Goal: Information Seeking & Learning: Learn about a topic

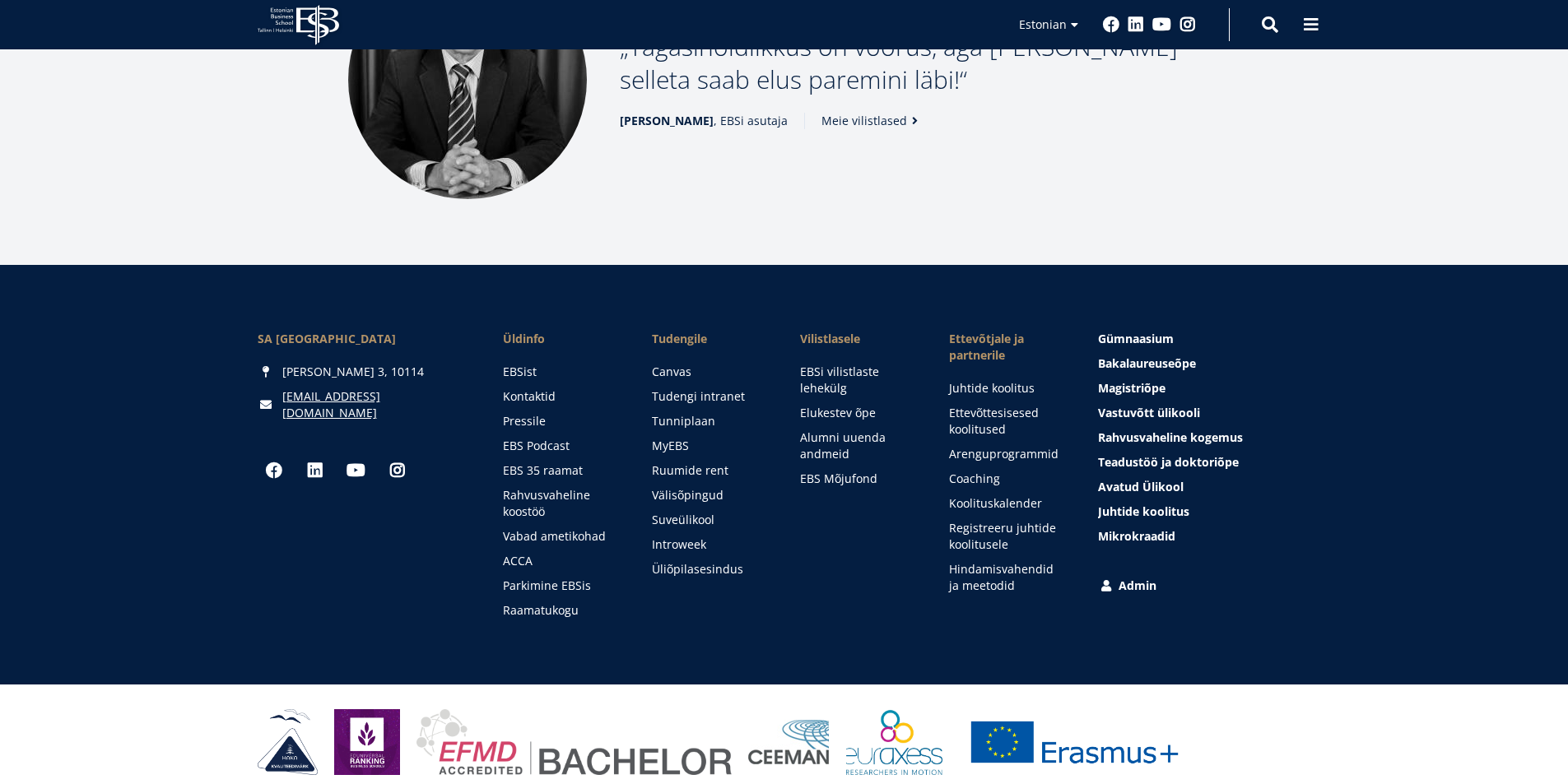
scroll to position [2234, 0]
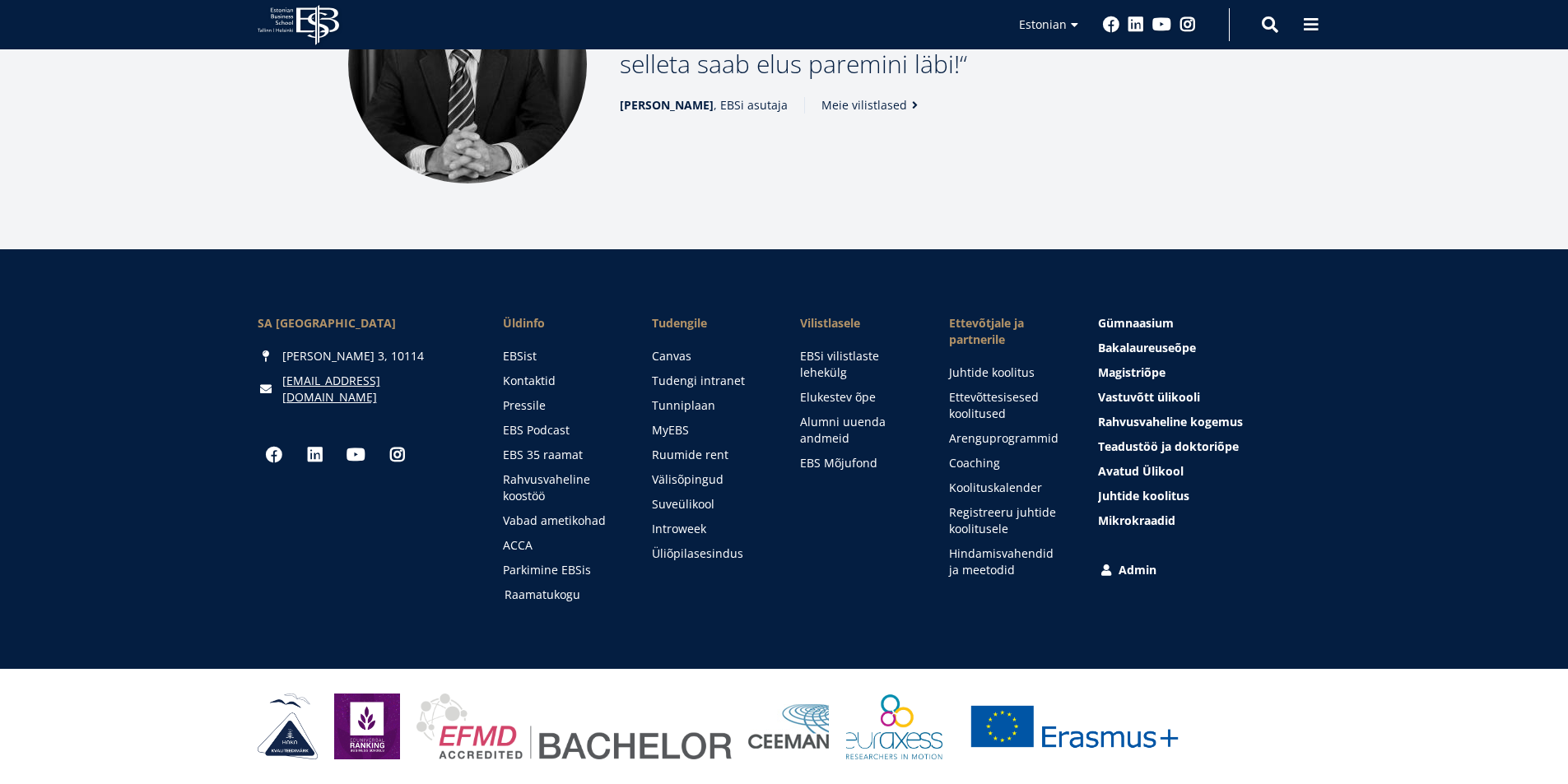
click at [528, 596] on link "Raamatukogu" at bounding box center [563, 595] width 116 height 16
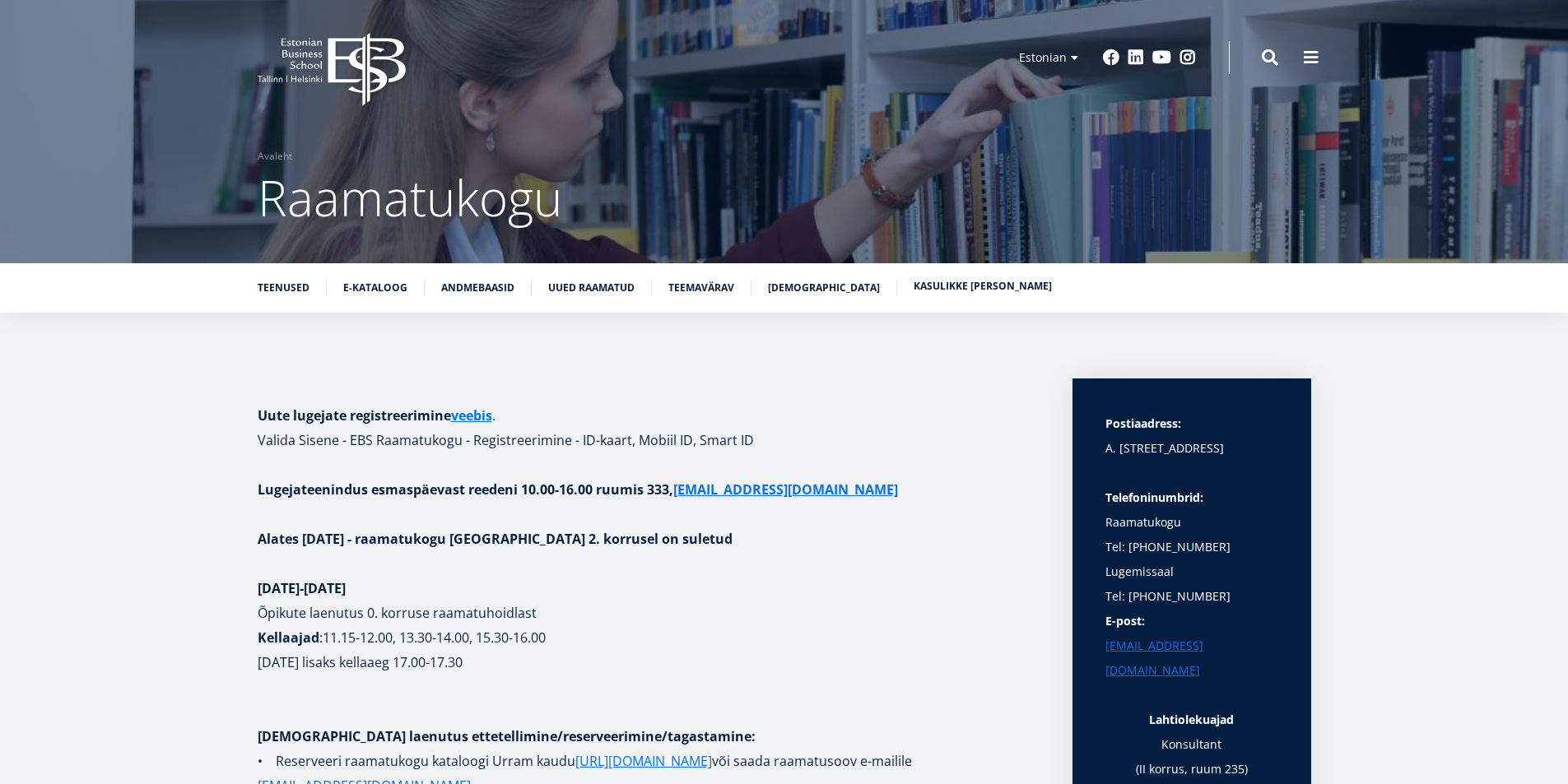
click at [938, 279] on link "Kasulikke linke" at bounding box center [983, 286] width 138 height 16
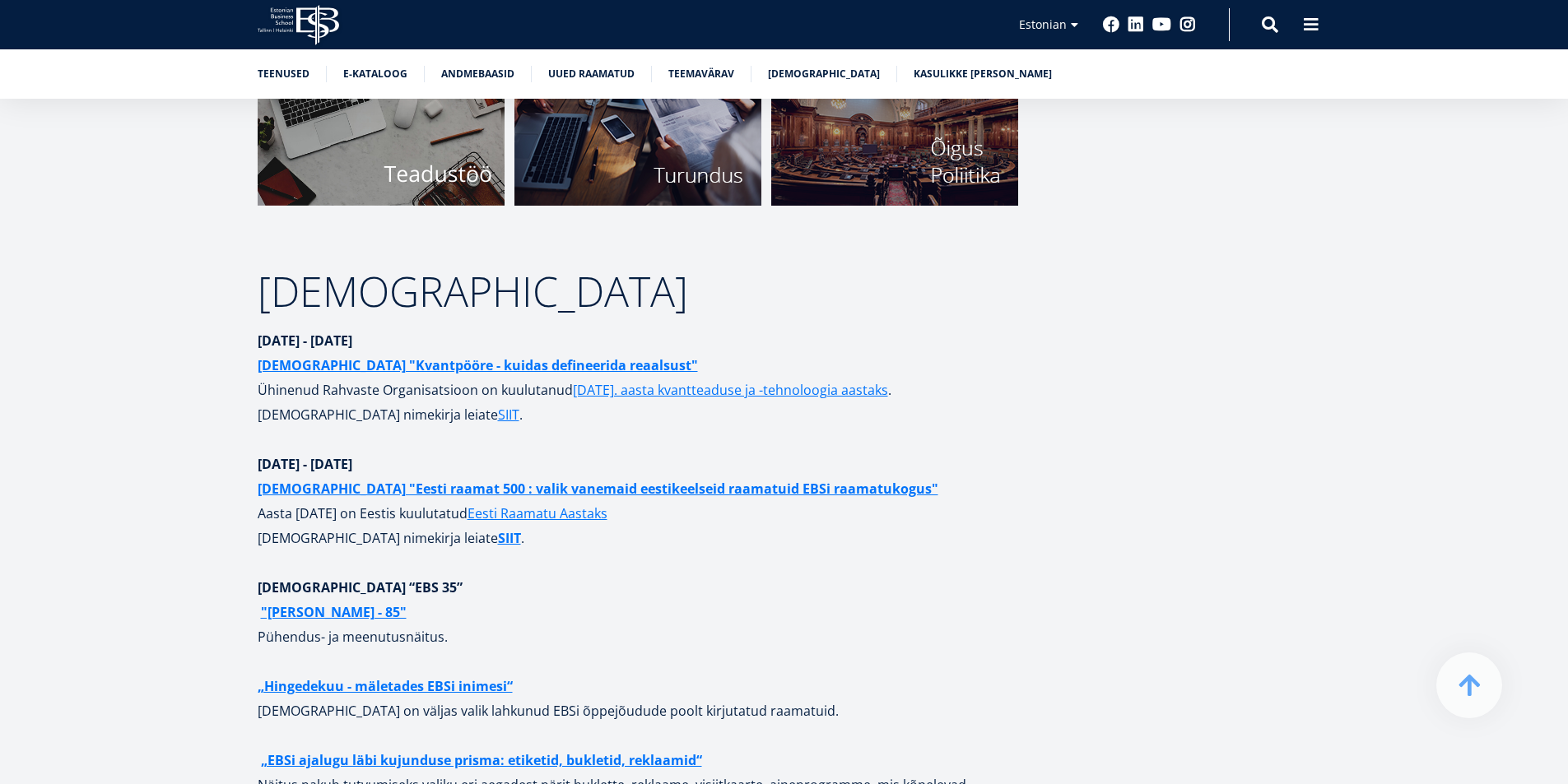
scroll to position [6247, 0]
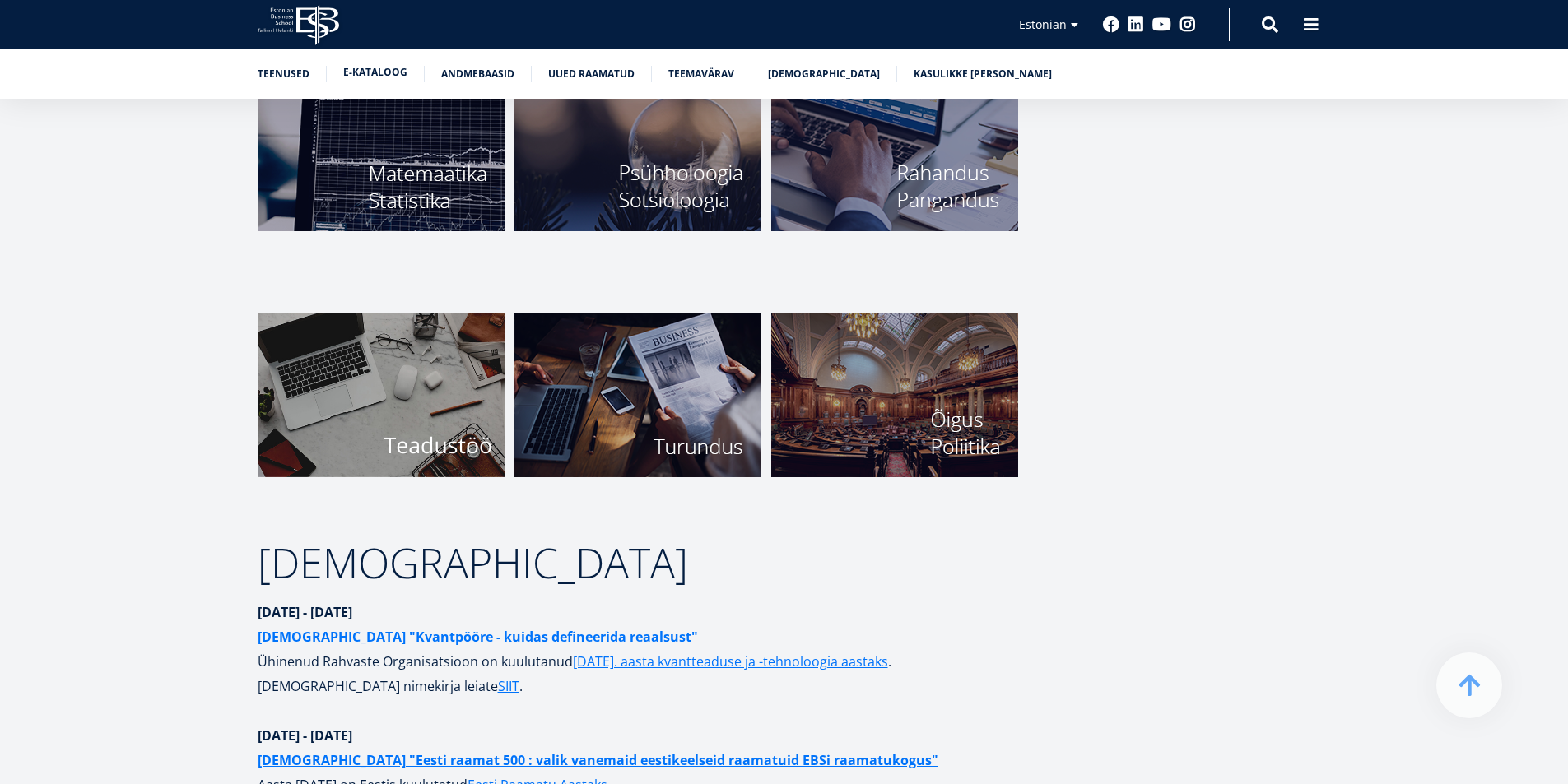
click at [357, 73] on link "E-kataloog" at bounding box center [375, 72] width 64 height 16
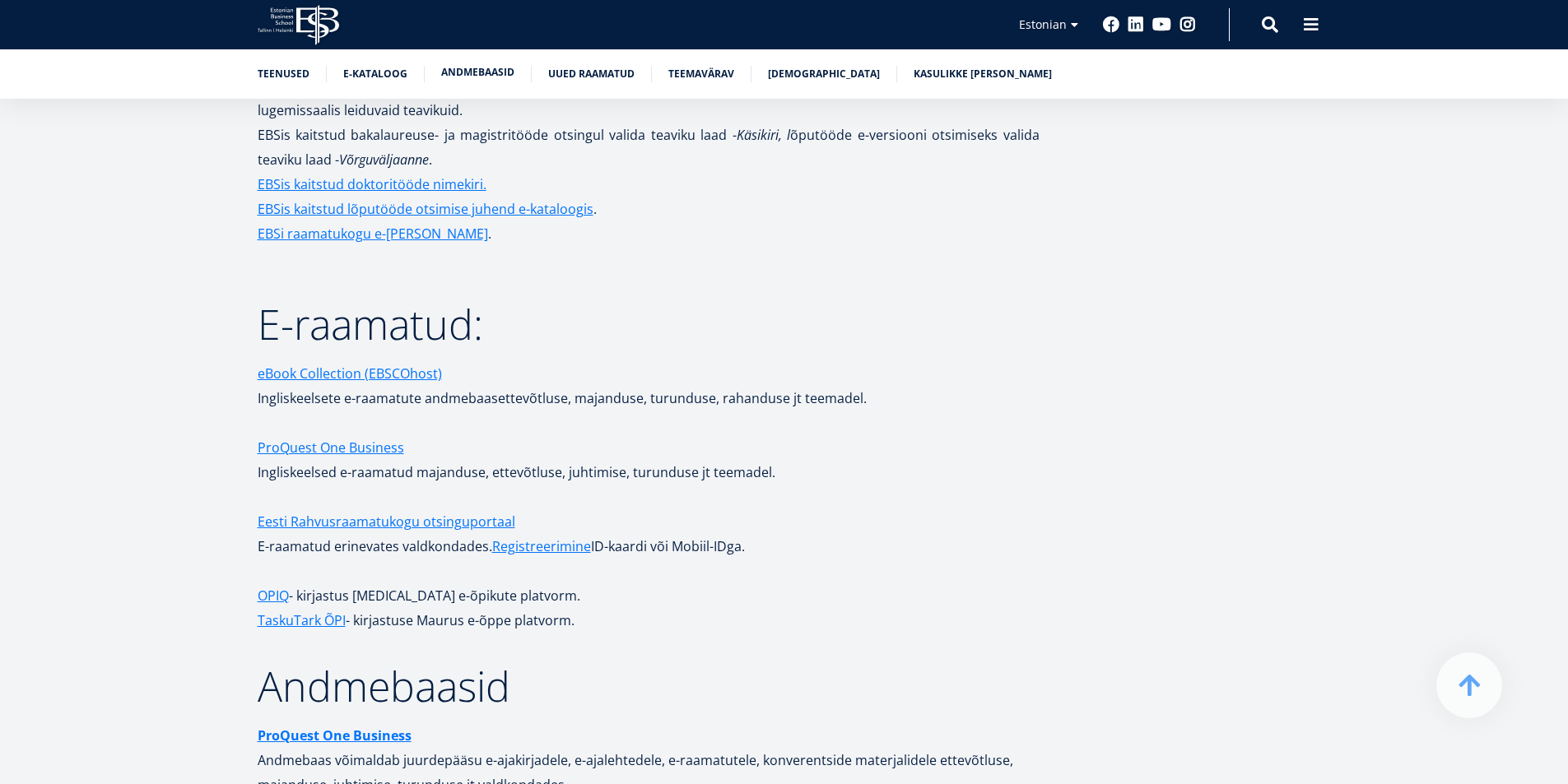
click at [466, 69] on link "Andmebaasid" at bounding box center [478, 72] width 73 height 16
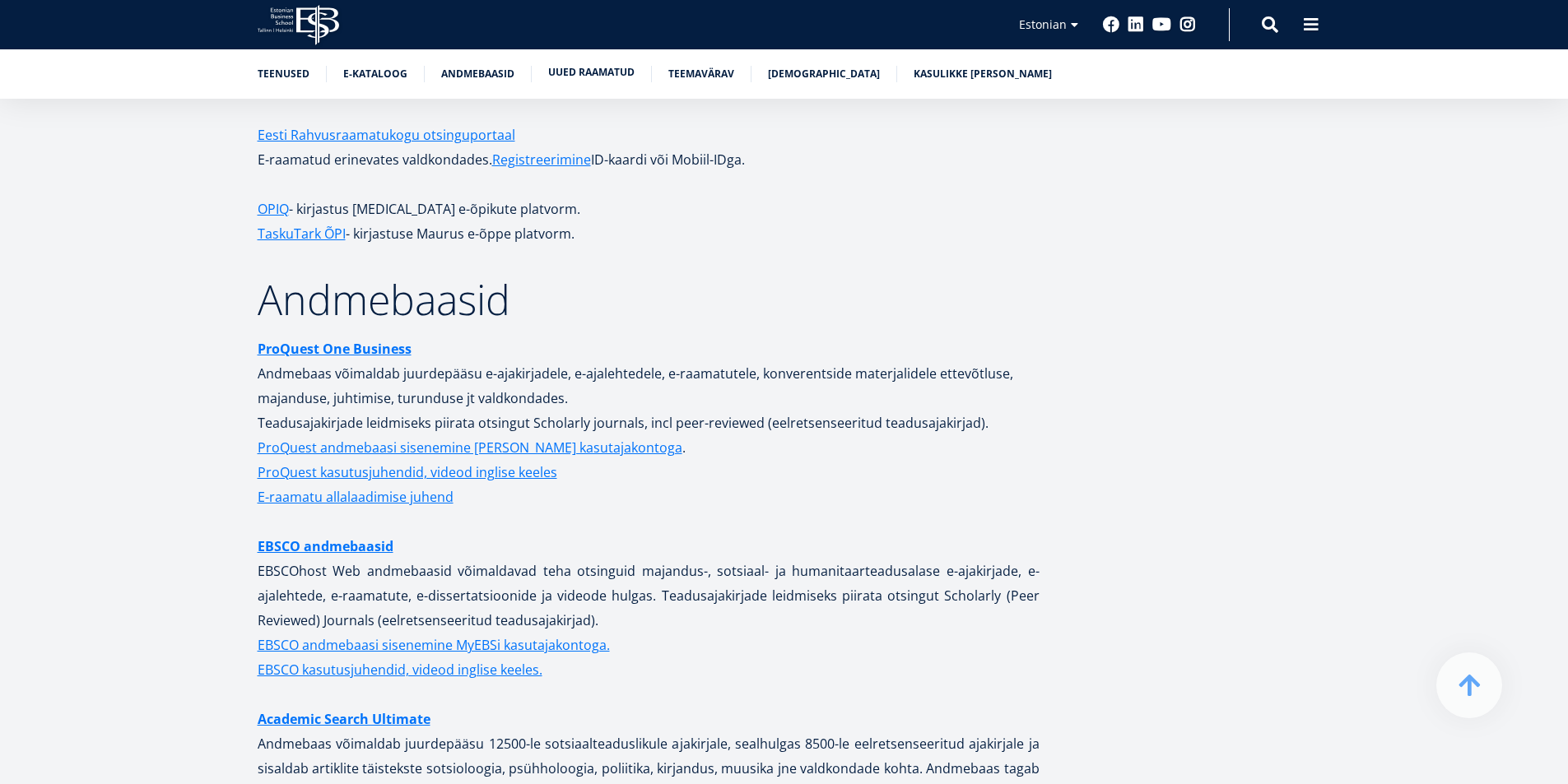
click at [588, 71] on link "Uued raamatud" at bounding box center [592, 72] width 87 height 16
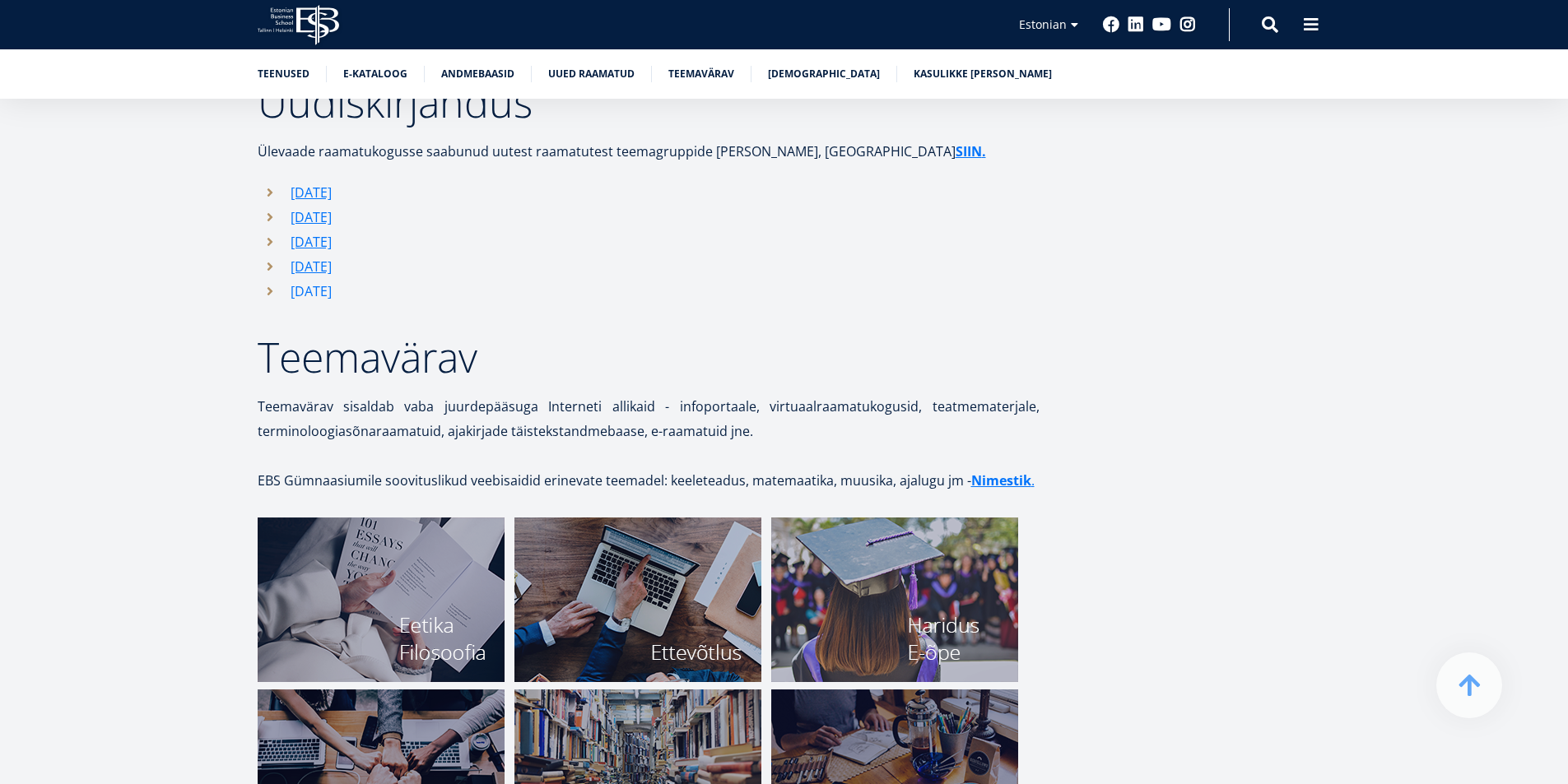
click at [328, 279] on link "Mai 2025" at bounding box center [310, 290] width 41 height 24
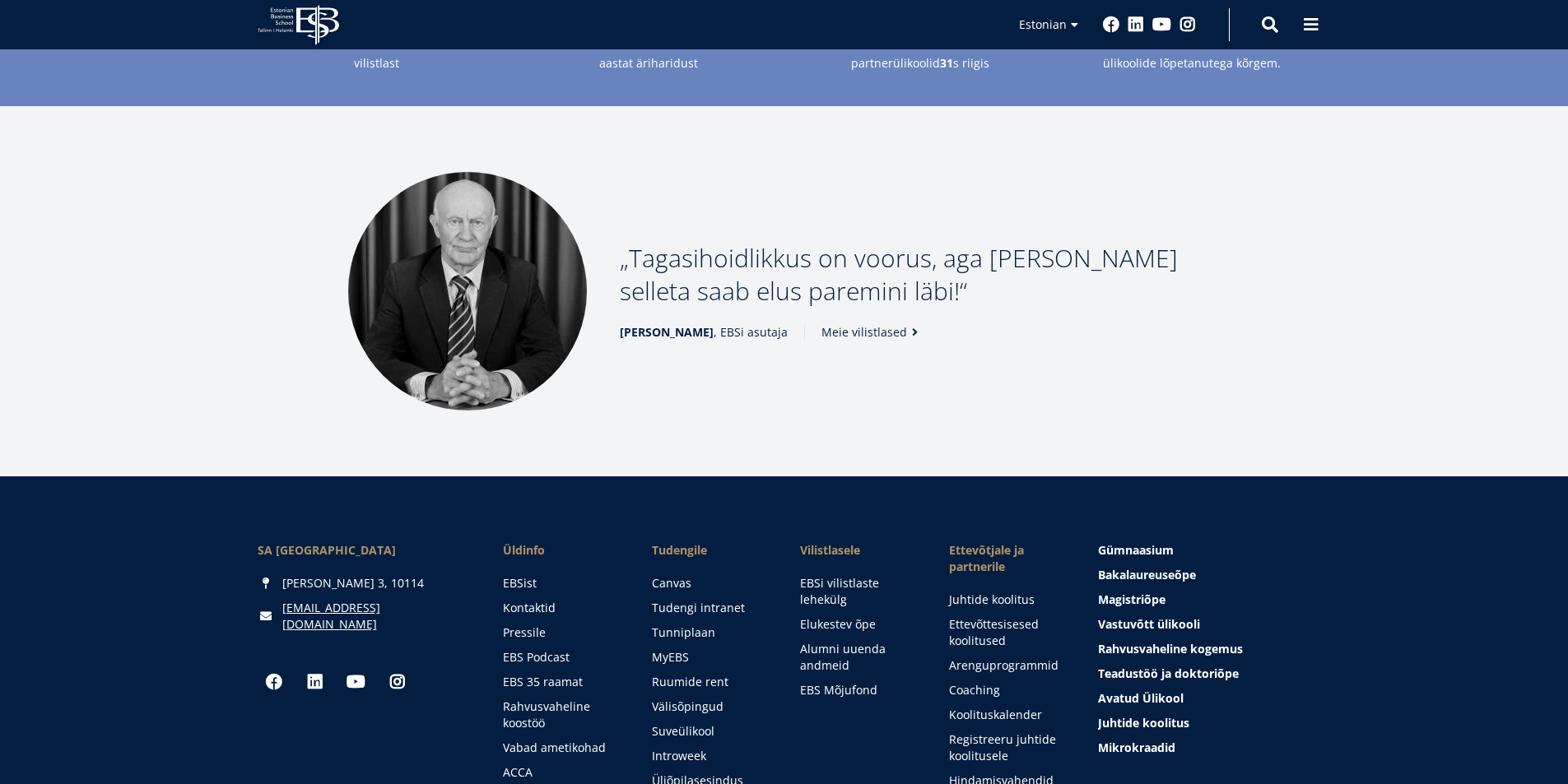
scroll to position [2234, 0]
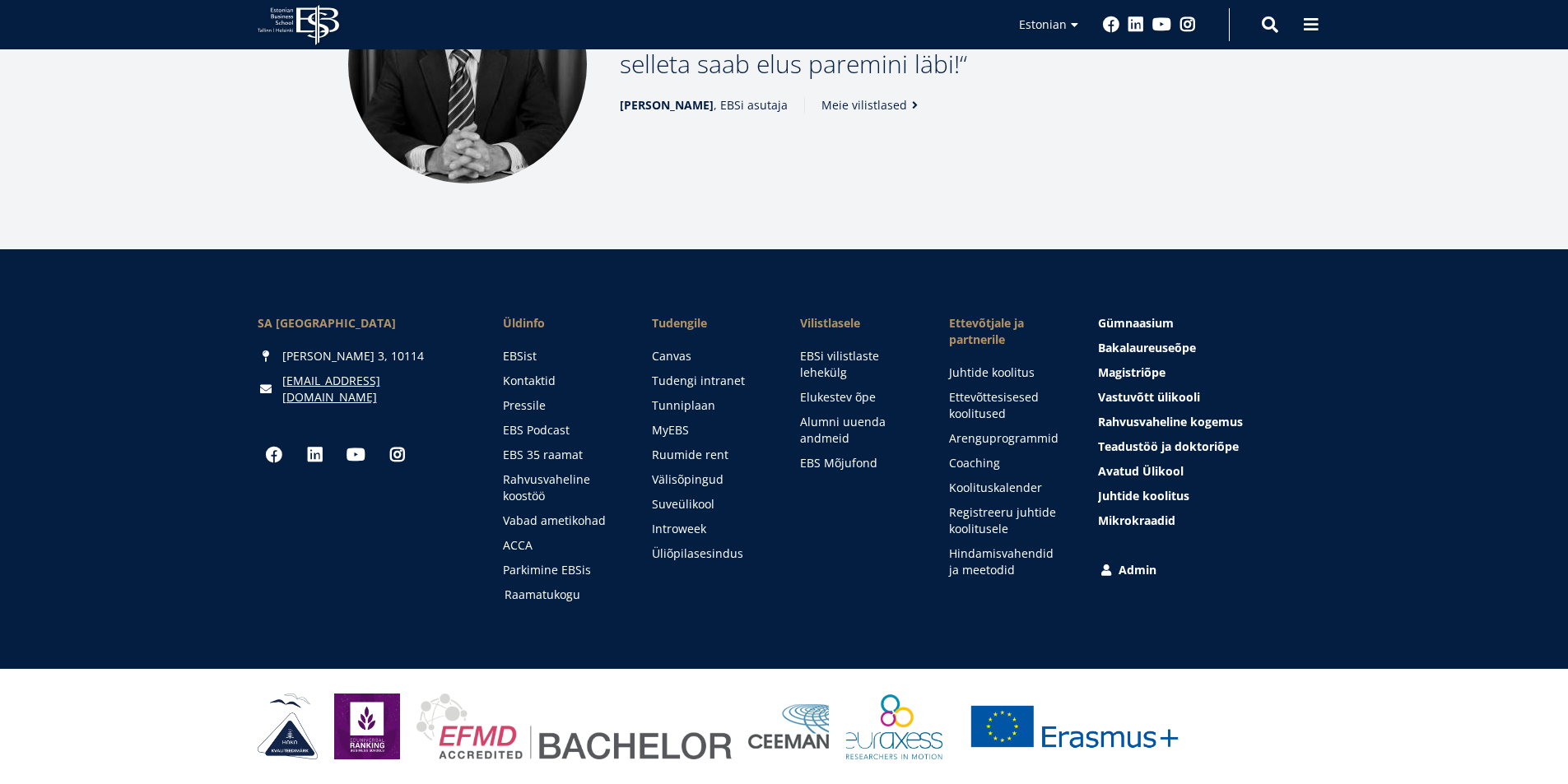
click at [532, 590] on link "Raamatukogu" at bounding box center [563, 595] width 116 height 16
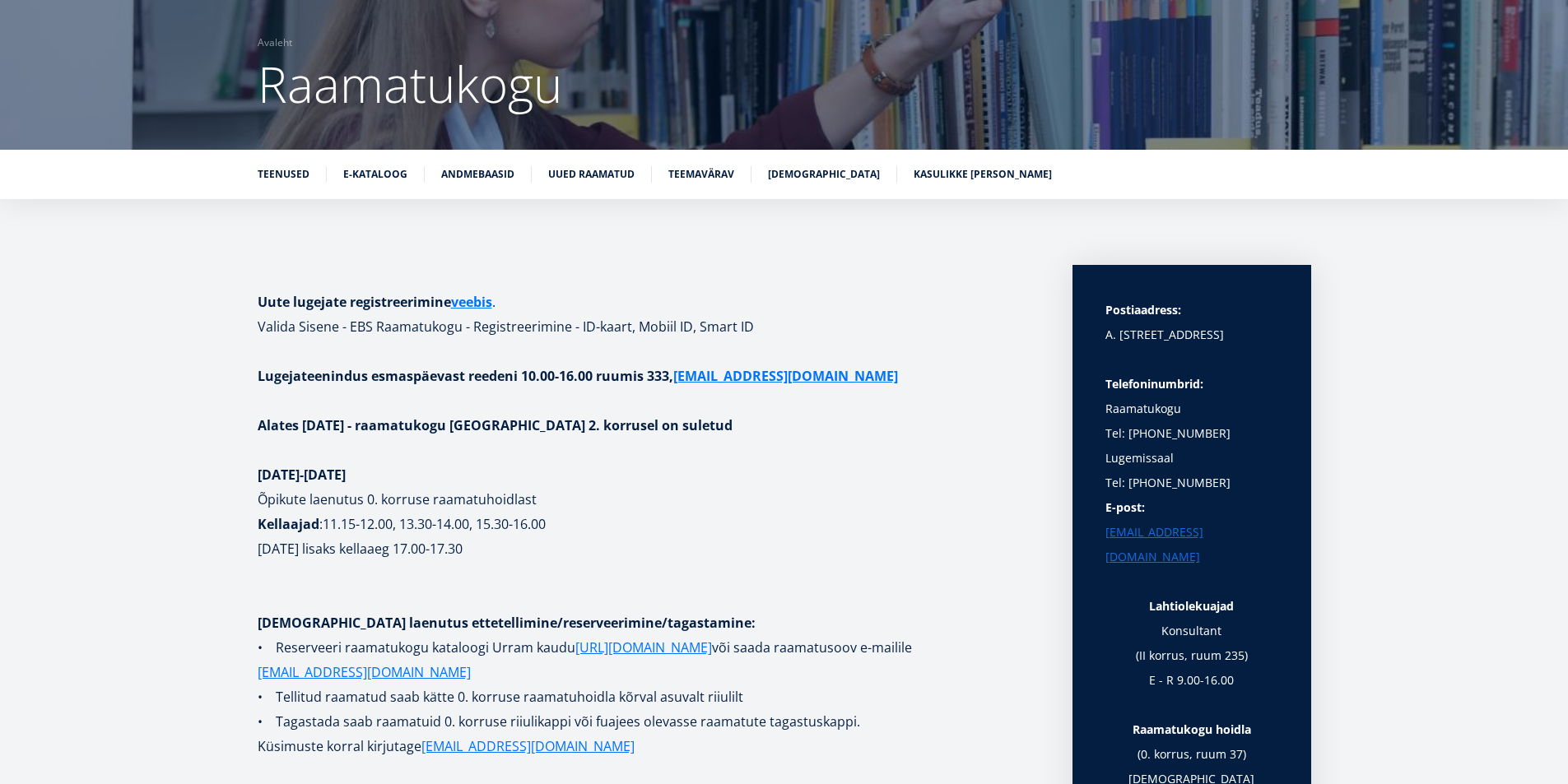
scroll to position [115, 0]
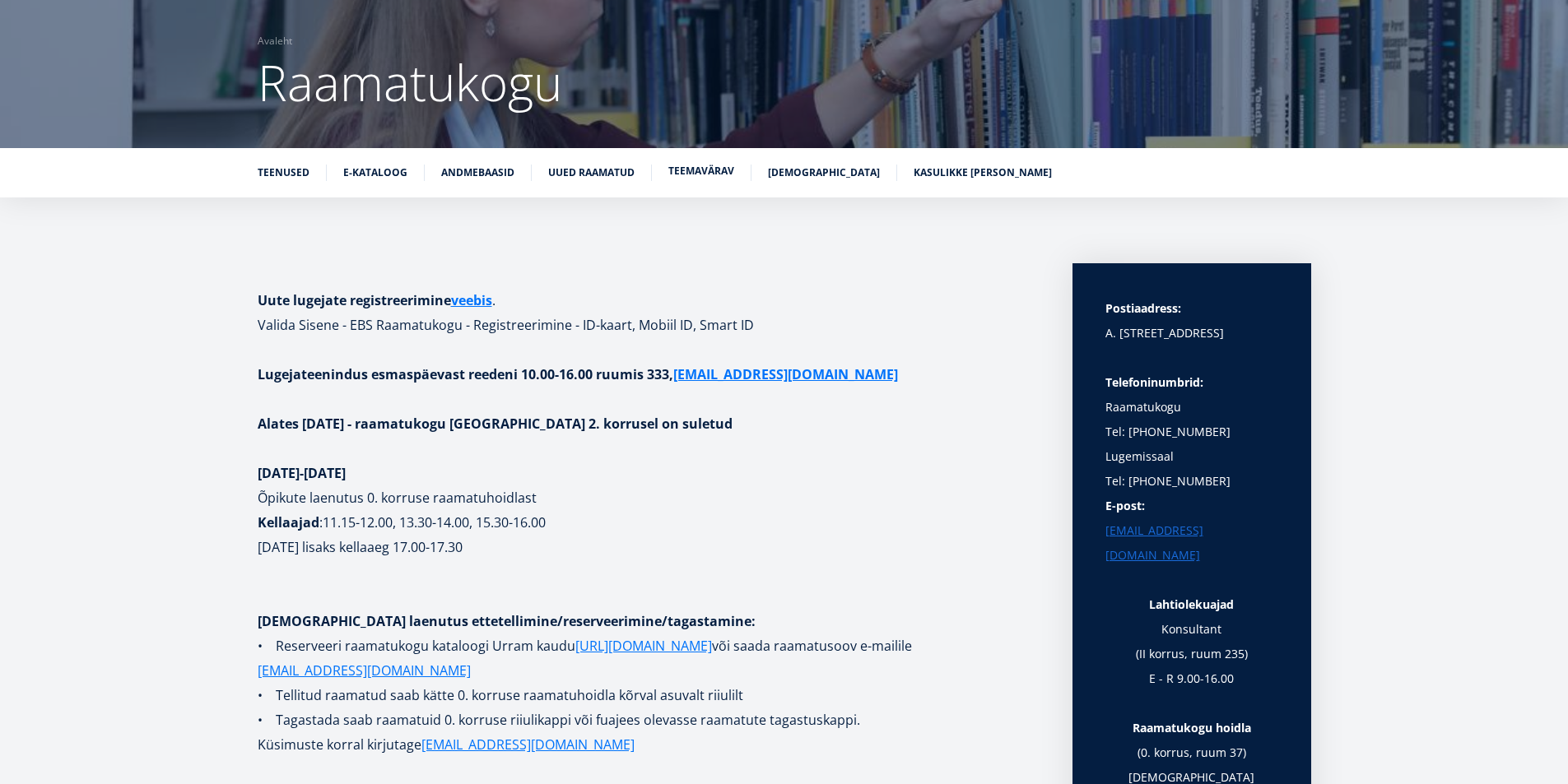
click at [697, 169] on link "Teemavärav" at bounding box center [701, 171] width 66 height 16
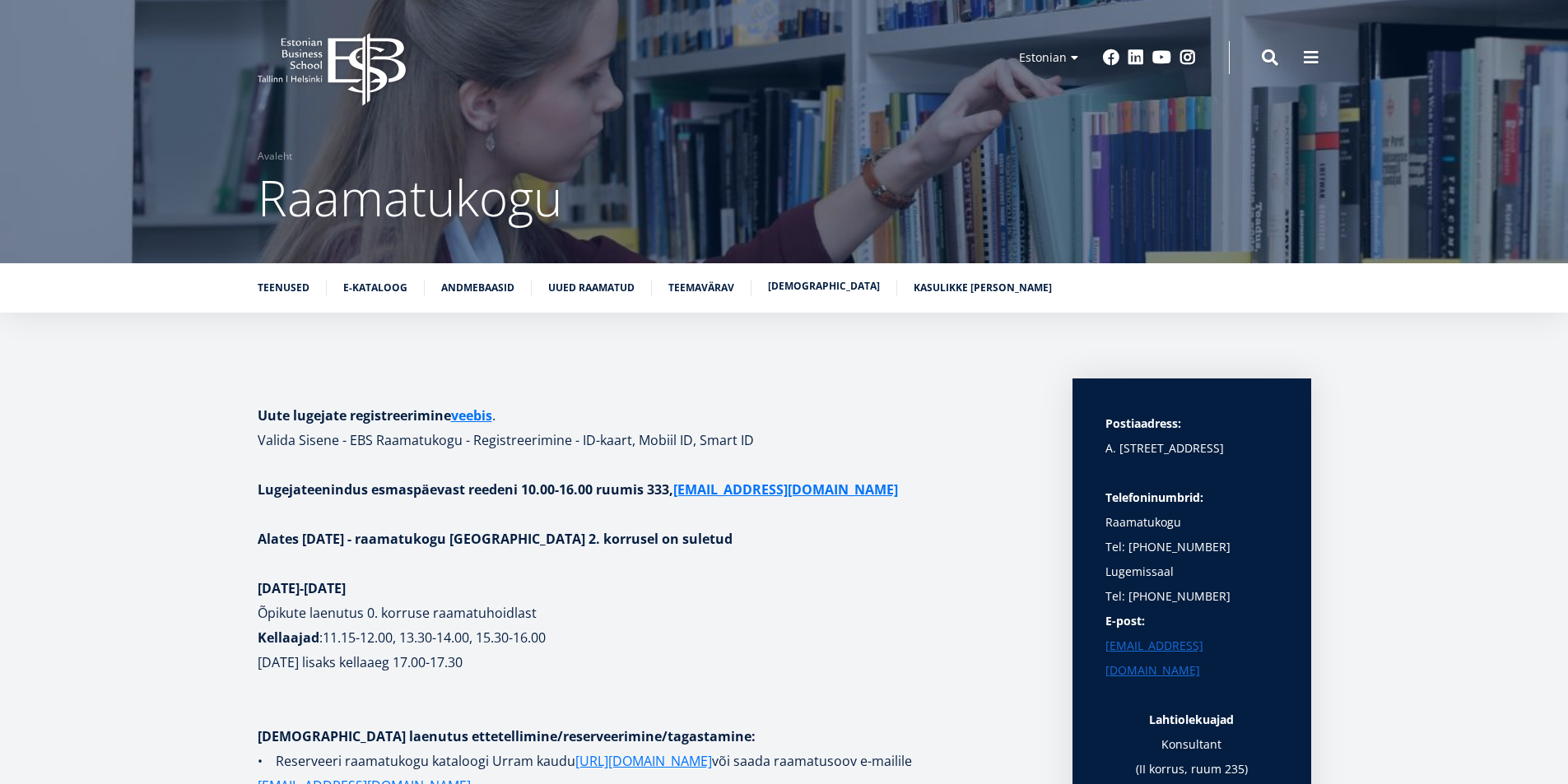
click at [806, 283] on link "Raamatunäitused" at bounding box center [824, 286] width 112 height 16
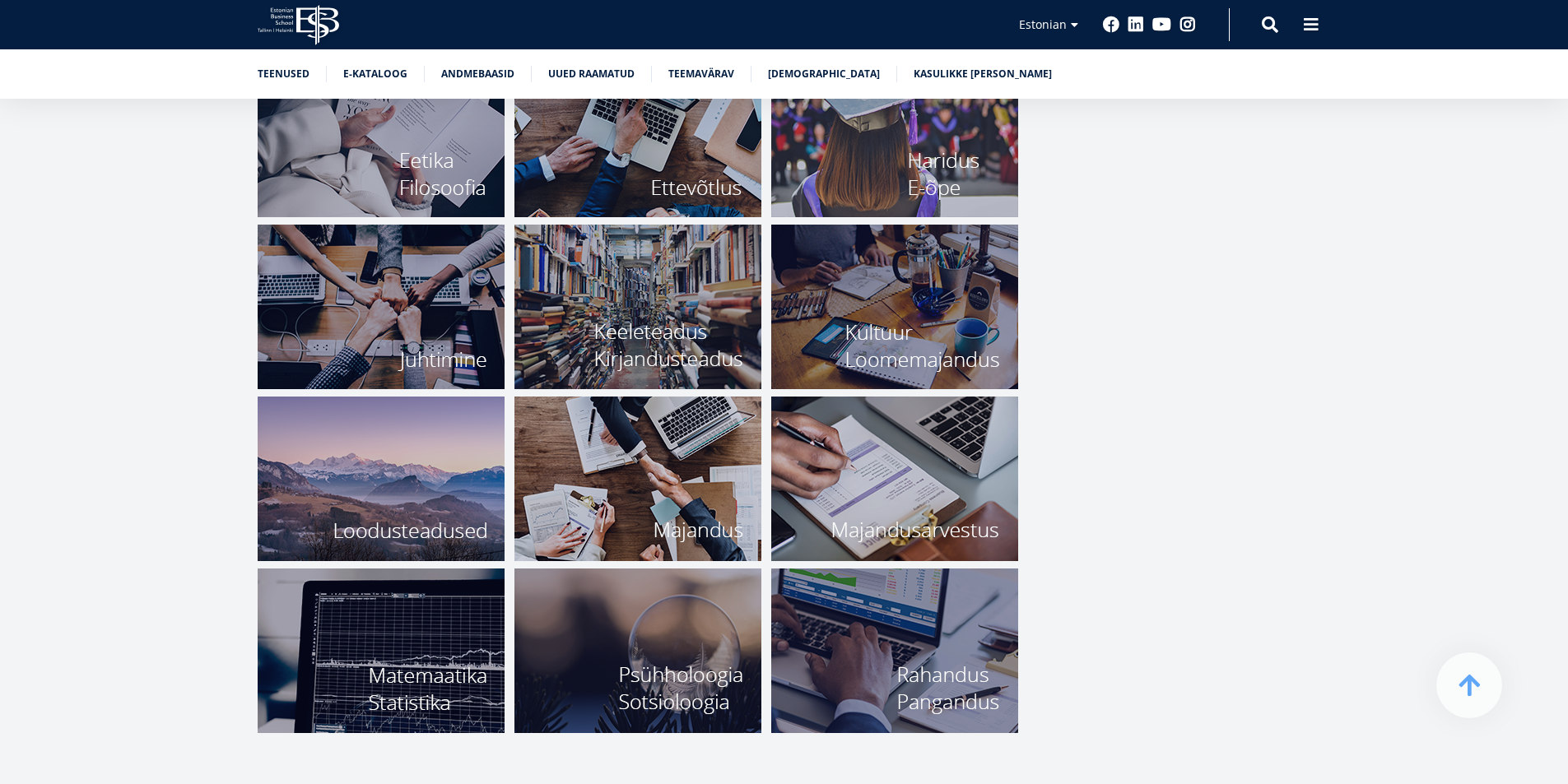
scroll to position [5417, 0]
